Goal: Find specific page/section

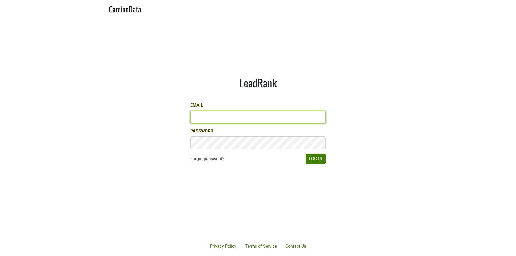
click at [269, 122] on input "Email" at bounding box center [258, 117] width 136 height 13
type input "matt@dumol.com"
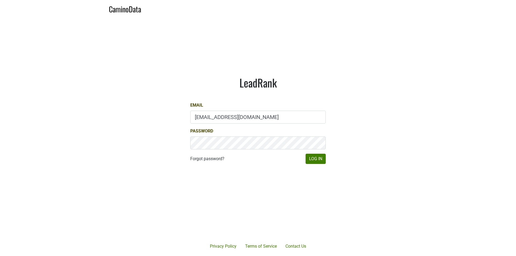
click at [314, 153] on form "Email matt@dumol.com Password Forgot password? Log In" at bounding box center [258, 133] width 136 height 62
click at [314, 155] on button "Log In" at bounding box center [316, 159] width 20 height 10
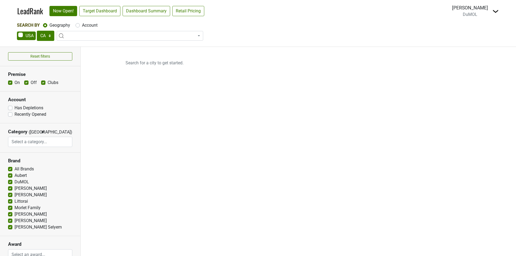
select select "CA"
select select
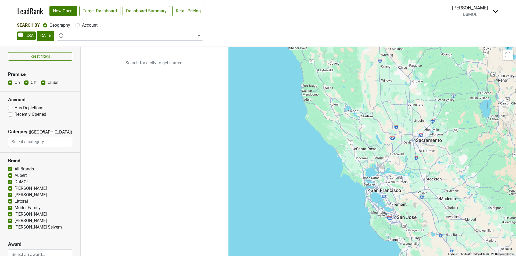
click at [87, 27] on label "Account" at bounding box center [90, 25] width 16 height 6
click at [80, 27] on input "Account" at bounding box center [78, 24] width 4 height 5
radio input "true"
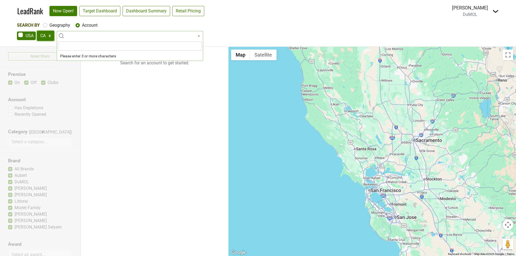
click at [51, 36] on select "AK AL AR AZ CA CO CT DC DE FL [GEOGRAPHIC_DATA] HI IA ID IL IN KS [GEOGRAPHIC_D…" at bounding box center [45, 36] width 17 height 10
select select "GA"
click at [37, 31] on select "AK AL AR AZ CA CO CT DC DE FL [GEOGRAPHIC_DATA] HI IA ID IL IN KS [GEOGRAPHIC_D…" at bounding box center [45, 36] width 17 height 10
click at [88, 35] on span at bounding box center [130, 36] width 147 height 10
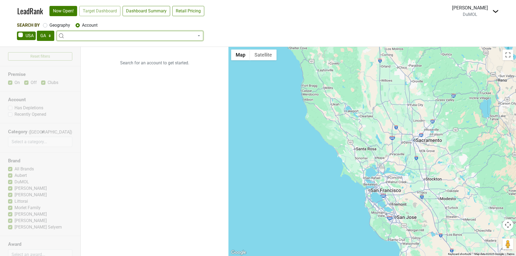
click at [88, 43] on div "Search By Geography Account AK AL AR AZ CA CO CT DC DE FL [GEOGRAPHIC_DATA] HI …" at bounding box center [258, 34] width 516 height 24
click at [90, 40] on body "LeadRank Now Open! Target Dashboard Dashboard Summary Retail Pricing Loading...…" at bounding box center [258, 128] width 516 height 256
